Goal: Find specific page/section: Find specific page/section

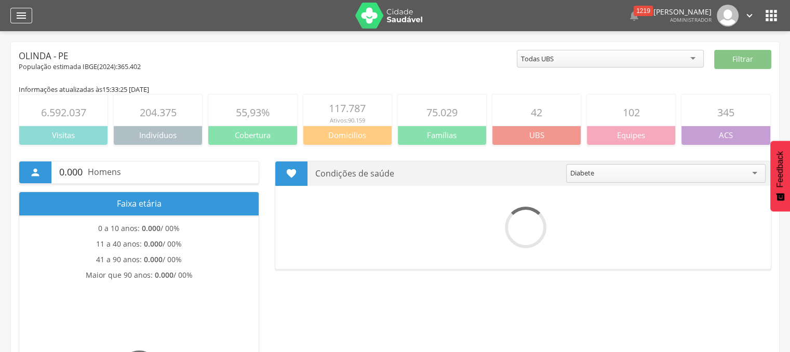
click at [22, 11] on icon "" at bounding box center [21, 15] width 12 height 12
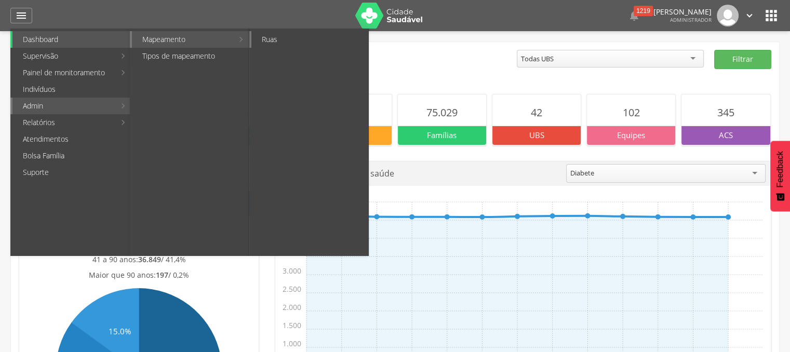
click at [283, 37] on link "Ruas" at bounding box center [309, 39] width 117 height 17
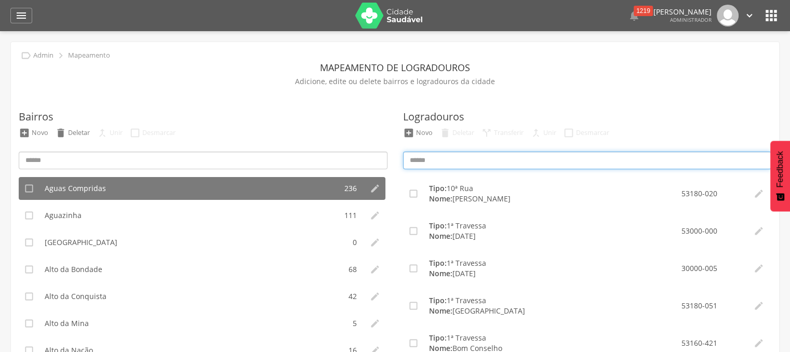
click at [405, 157] on input at bounding box center [587, 161] width 369 height 18
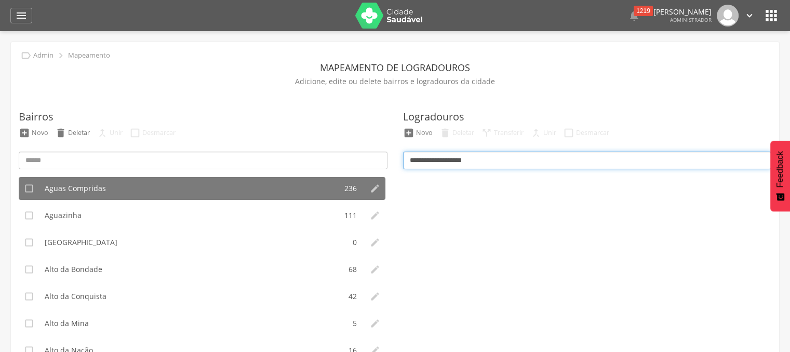
click at [701, 167] on input "**********" at bounding box center [587, 161] width 369 height 18
type input "*"
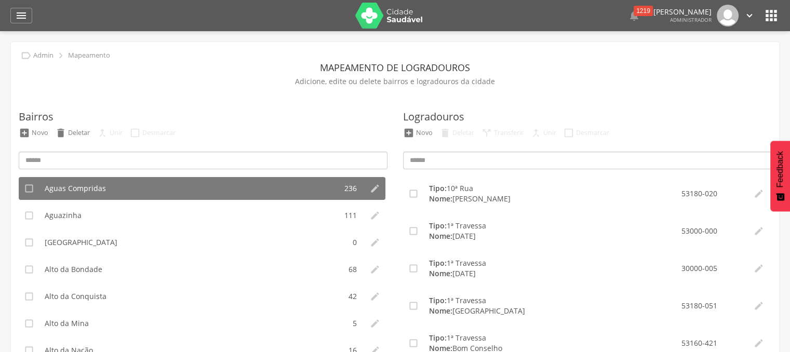
click at [24, 24] on div " Dashboard Supervisão Produtividade Mapa da cidade Mapa de cobertura Ranking A…" at bounding box center [394, 15] width 769 height 31
click at [22, 21] on icon "" at bounding box center [21, 15] width 12 height 12
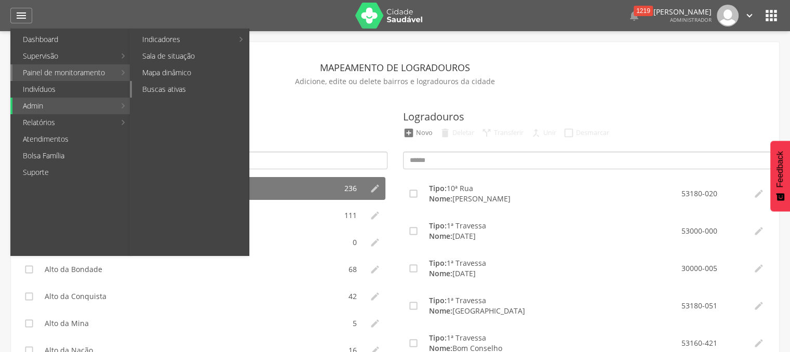
click at [178, 94] on link "Buscas ativas" at bounding box center [190, 89] width 117 height 17
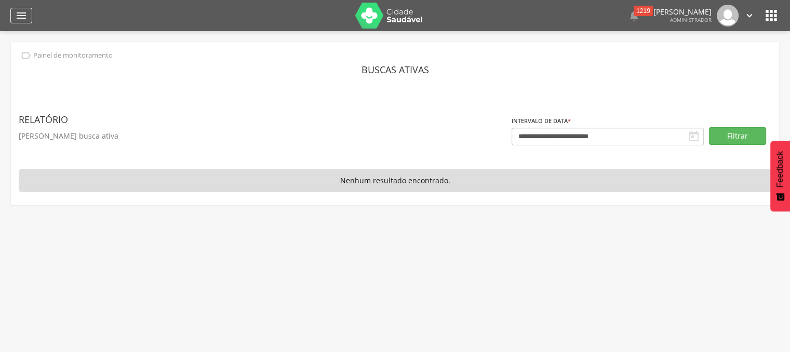
click at [23, 10] on icon "" at bounding box center [21, 15] width 12 height 12
